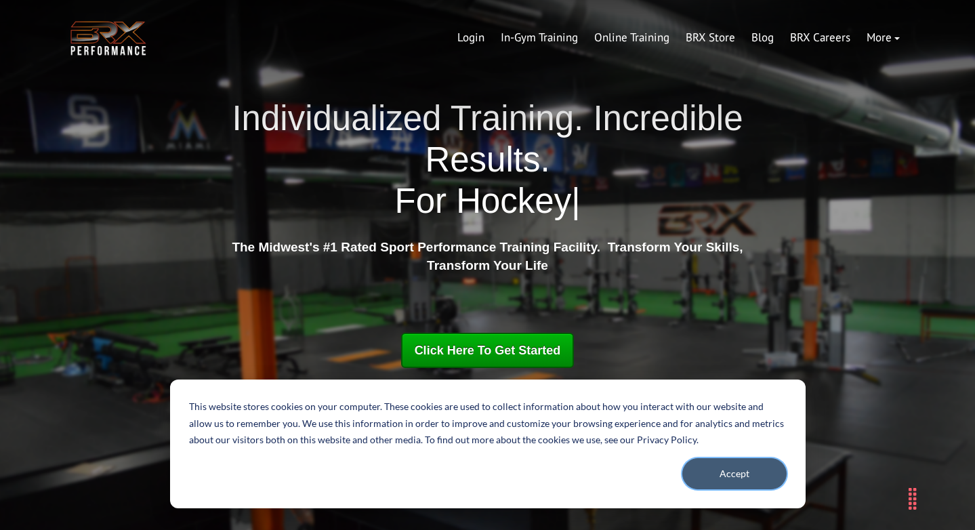
click at [715, 484] on button "Accept" at bounding box center [734, 473] width 104 height 31
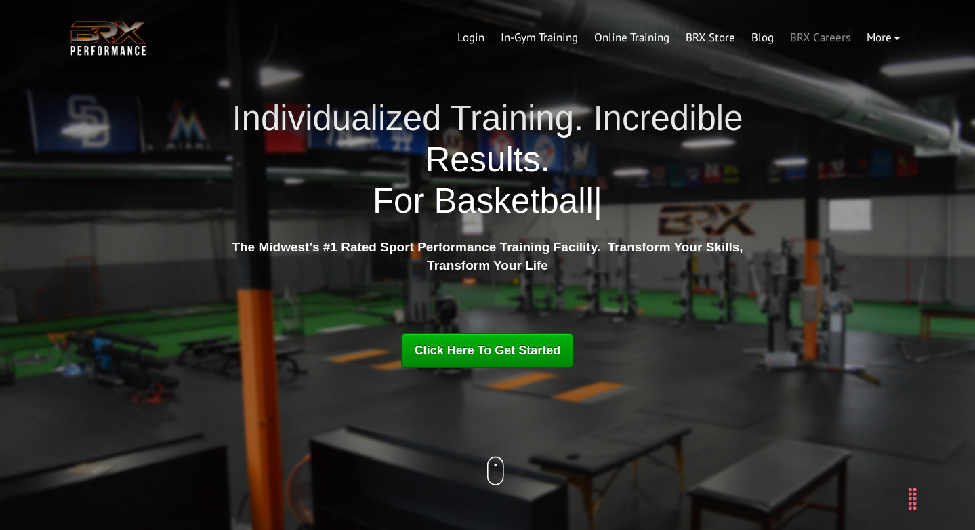
click at [820, 36] on link "BRX Careers" at bounding box center [820, 38] width 77 height 33
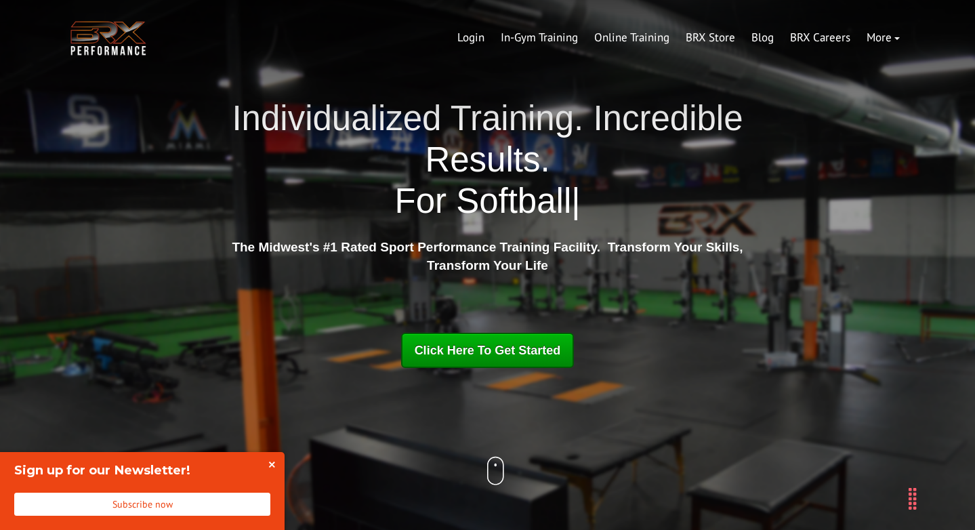
click at [272, 463] on button "Close" at bounding box center [270, 465] width 27 height 27
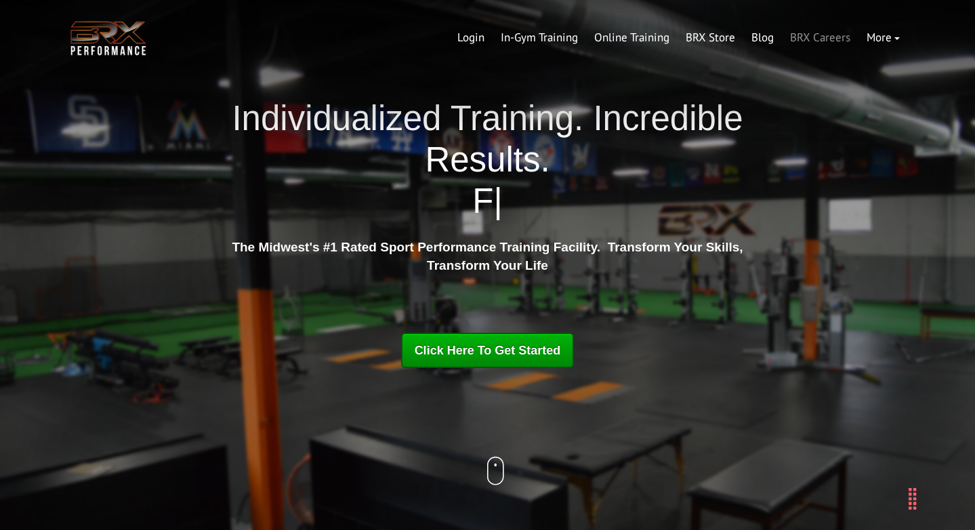
click at [822, 40] on link "BRX Careers" at bounding box center [820, 38] width 77 height 33
